Goal: Information Seeking & Learning: Learn about a topic

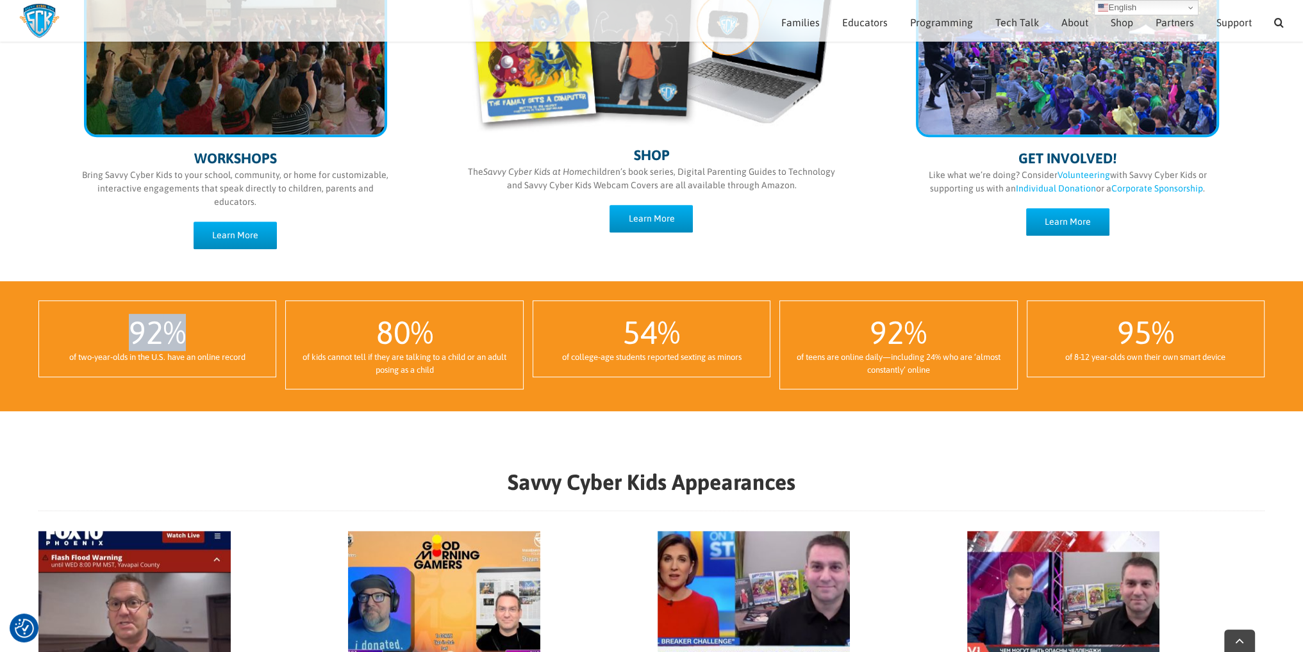
scroll to position [789, 0]
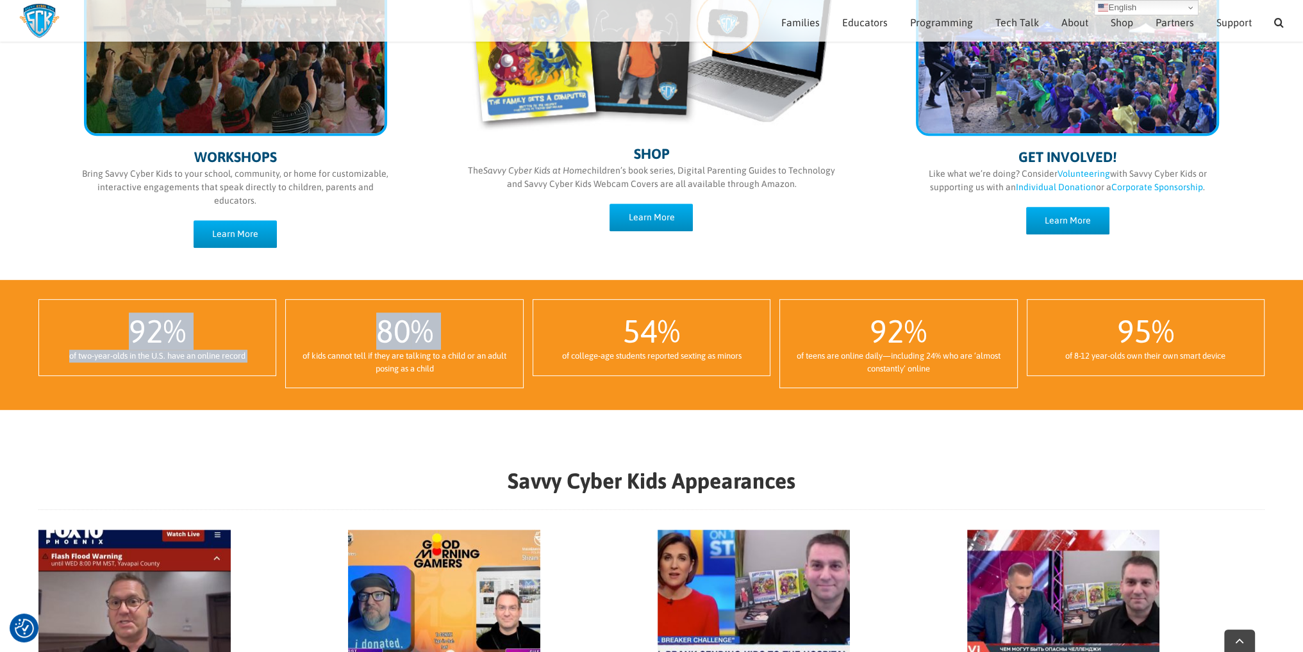
drag, startPoint x: 82, startPoint y: 304, endPoint x: 292, endPoint y: 341, distance: 213.3
click at [292, 341] on div "92 % of two-year-olds in the U.S. have an online record 80 % of kids cannot tel…" at bounding box center [651, 348] width 1235 height 98
click at [292, 341] on div "80 % of kids cannot tell if they are talking to a child or an adult posing as a…" at bounding box center [404, 343] width 238 height 89
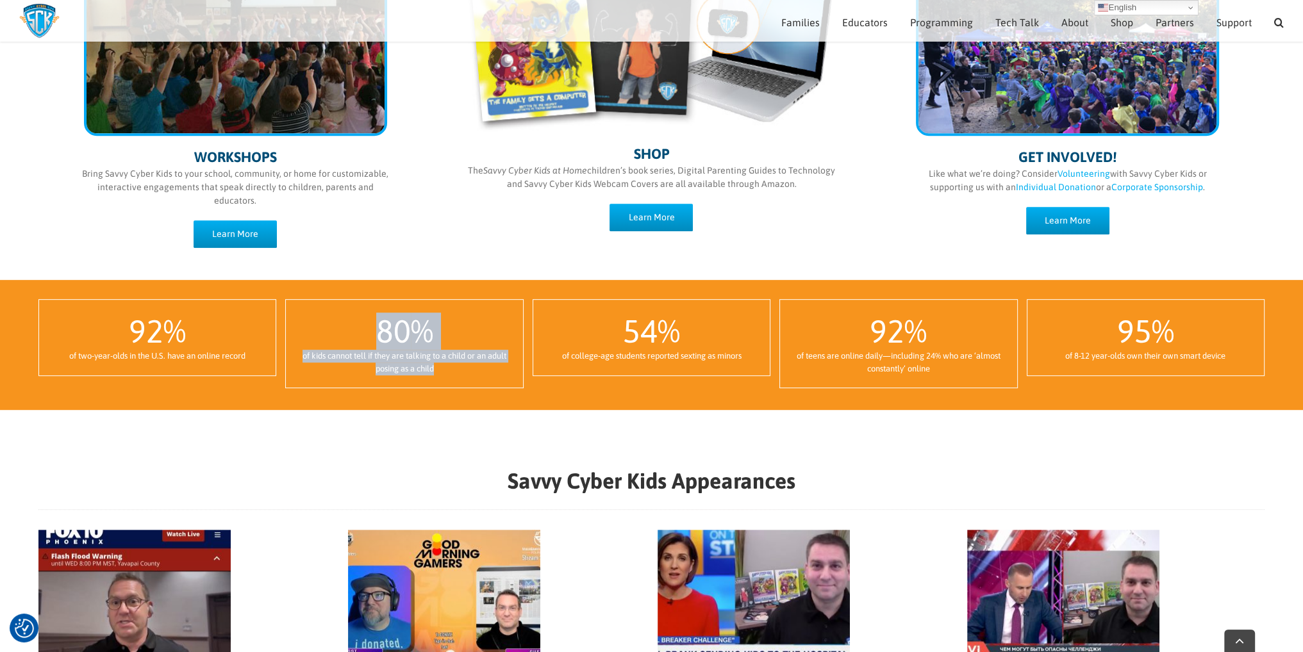
drag, startPoint x: 375, startPoint y: 313, endPoint x: 446, endPoint y: 359, distance: 84.4
click at [446, 359] on div "80 % of kids cannot tell if they are talking to a child or an adult posing as a…" at bounding box center [404, 343] width 238 height 89
click at [446, 359] on div "of kids cannot tell if they are talking to a child or an adult posing as a child" at bounding box center [404, 362] width 211 height 25
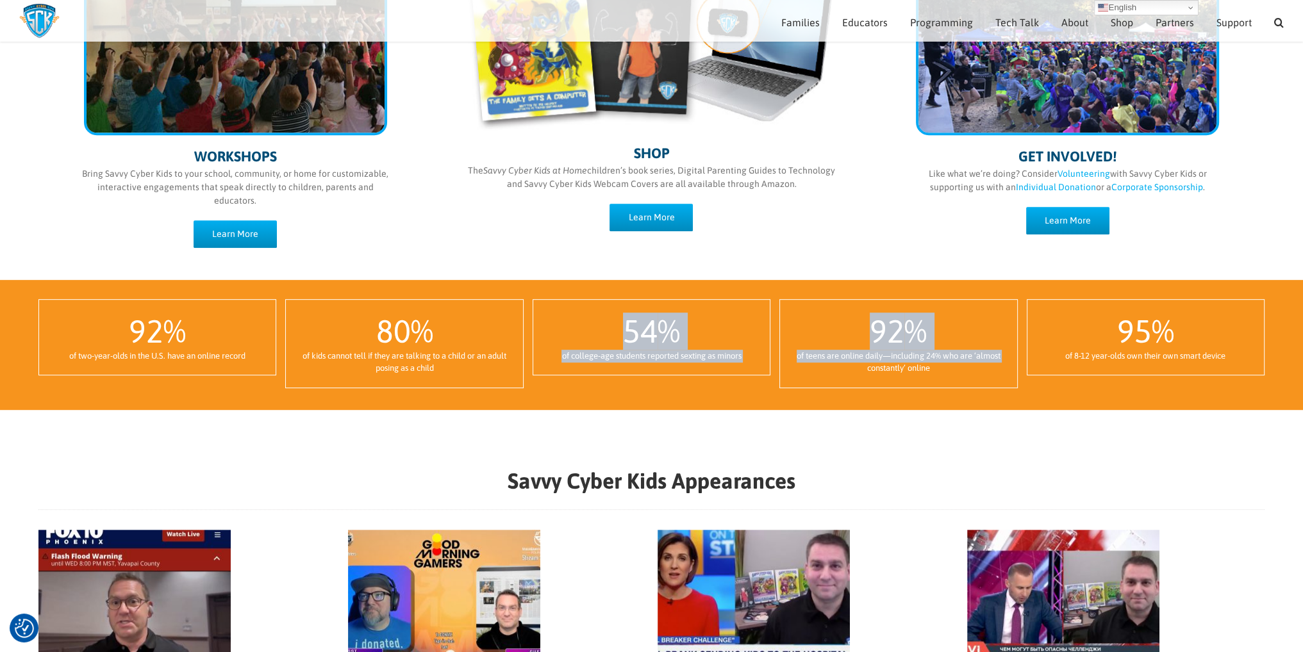
scroll to position [773, 0]
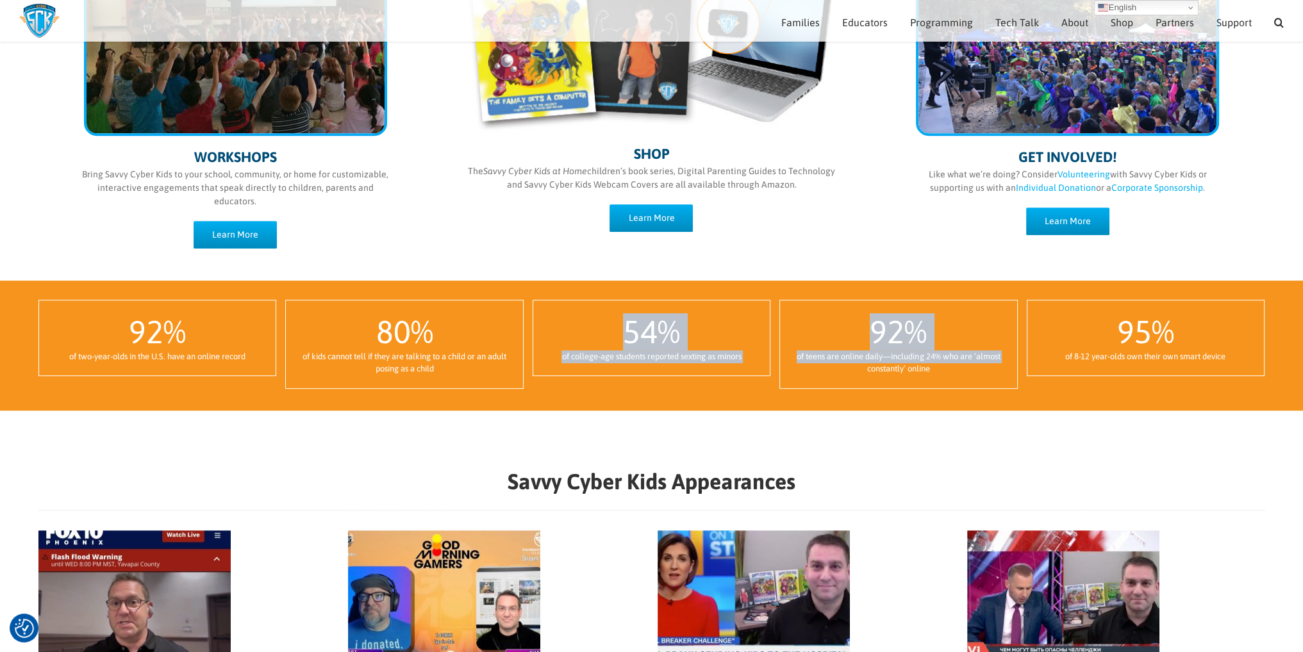
drag, startPoint x: 598, startPoint y: 311, endPoint x: 777, endPoint y: 363, distance: 186.1
click at [777, 363] on div "92 % of two-year-olds in the U.S. have an online record 80 % of kids cannot tel…" at bounding box center [651, 349] width 1235 height 98
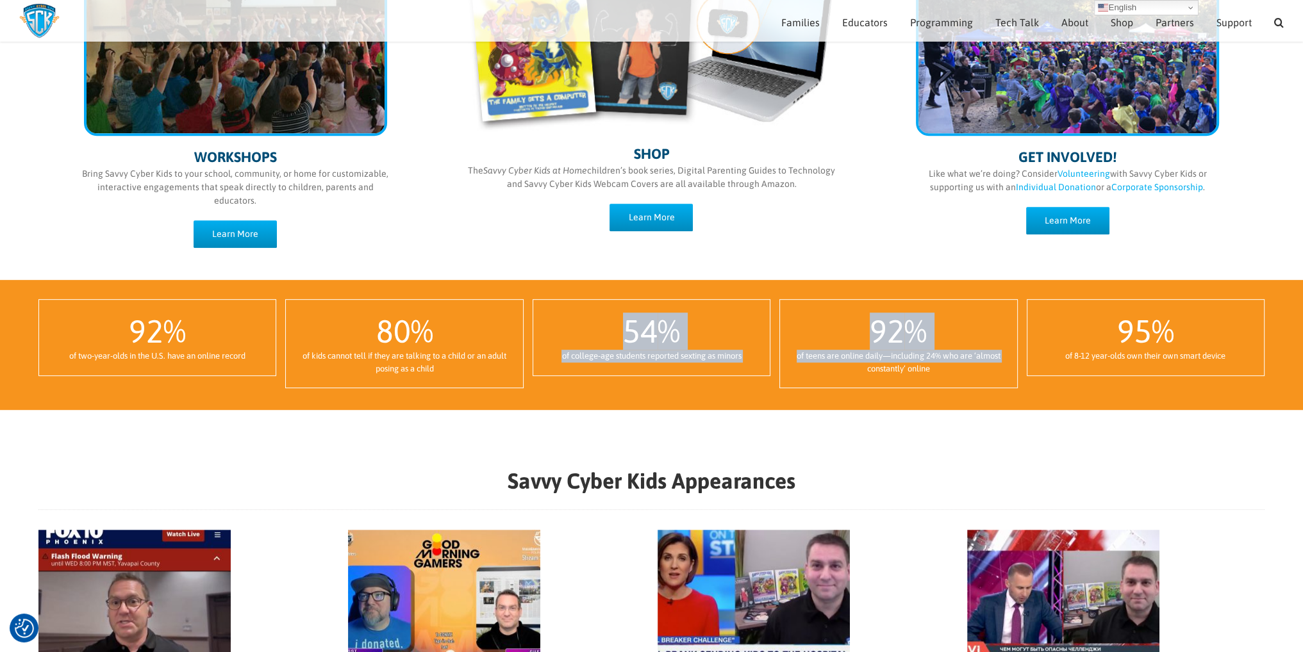
click at [867, 313] on div "92 %" at bounding box center [898, 331] width 211 height 37
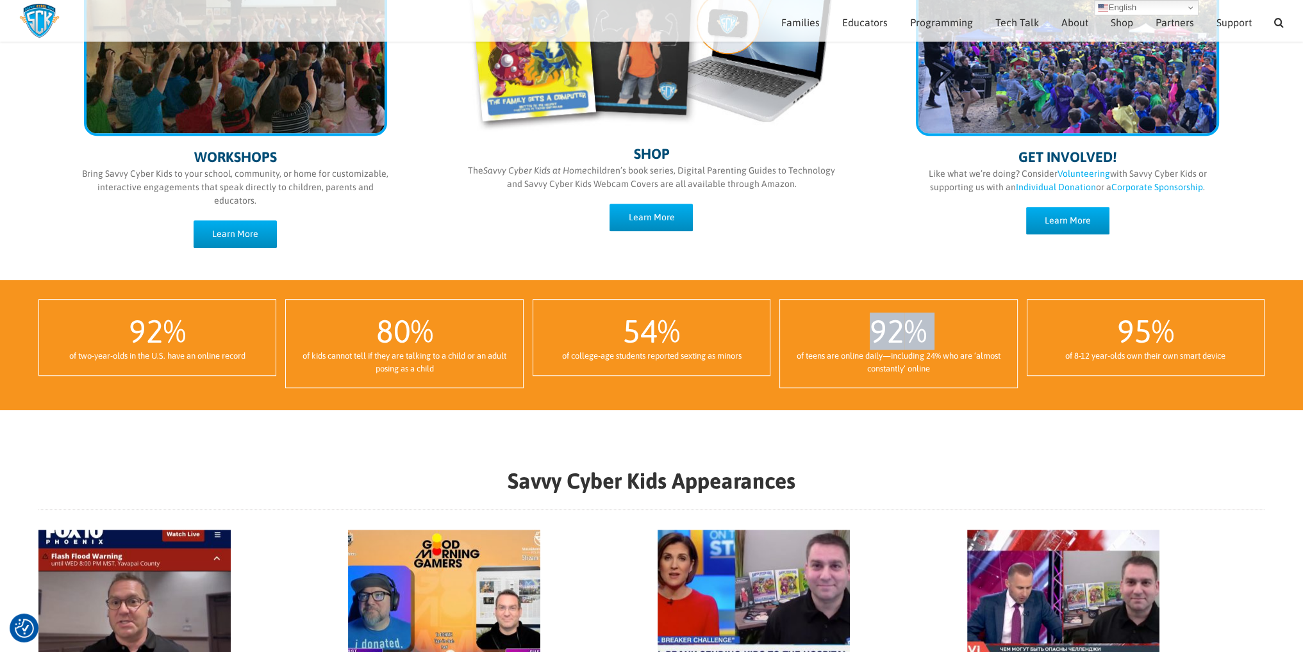
drag, startPoint x: 867, startPoint y: 298, endPoint x: 1015, endPoint y: 335, distance: 152.6
click at [1015, 335] on div "92 % of teens are online daily—including 24% who are ‘almost constantly’ online" at bounding box center [898, 343] width 238 height 89
click at [993, 357] on div "of teens are online daily—including 24% who are ‘almost constantly’ online" at bounding box center [898, 362] width 211 height 25
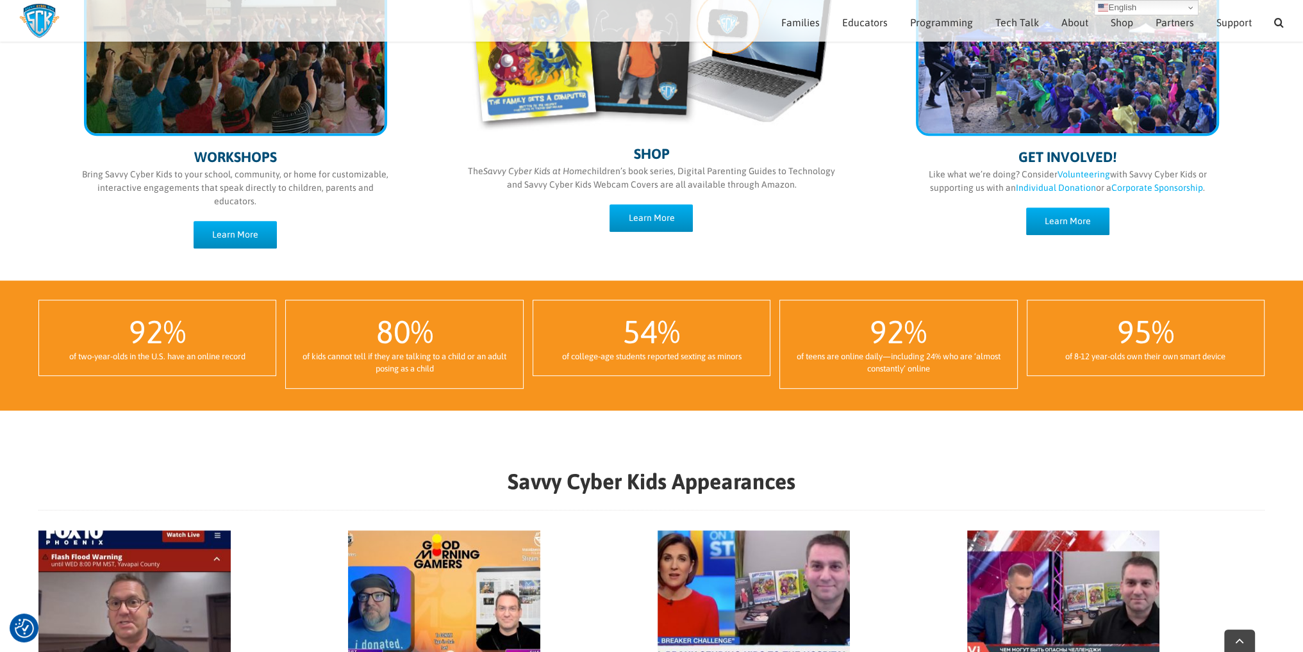
scroll to position [789, 0]
